Goal: Information Seeking & Learning: Learn about a topic

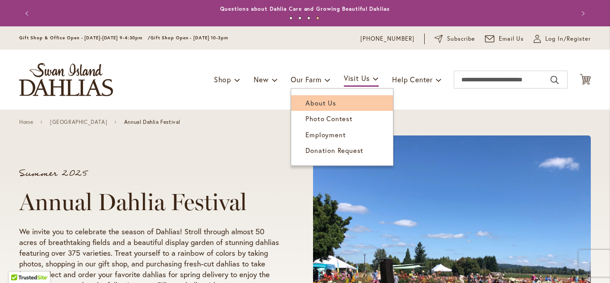
click at [310, 102] on span "About Us" at bounding box center [321, 102] width 30 height 9
